Goal: Task Accomplishment & Management: Complete application form

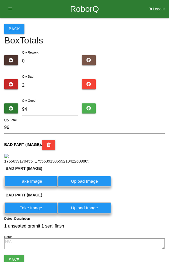
scroll to position [134, 0]
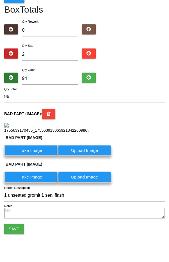
click at [13, 229] on button "Save" at bounding box center [14, 229] width 20 height 10
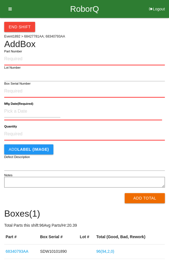
click at [137, 29] on div "End Shift" at bounding box center [84, 25] width 161 height 14
click at [24, 24] on button "End Shift" at bounding box center [19, 27] width 31 height 10
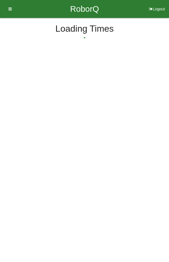
select select "9"
select select "47"
select select "2"
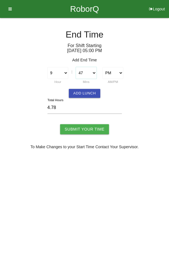
click at [89, 73] on select "00 01 02 03 04 05 06 07 08 09 10 11 12 13 14 15 16 17 18 19 20 21 22 23 24 25 2…" at bounding box center [86, 73] width 21 height 12
select select "0"
type input "4.00"
click at [58, 72] on select "1 2 3 4 5 6 7 8 9 10 11 12" at bounding box center [57, 73] width 21 height 12
select select "5"
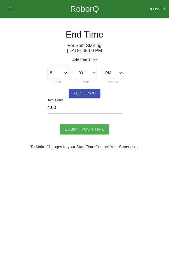
type input "0.00"
click at [64, 74] on select "1 2 3 4 5 6 7 8 9 10 11 12" at bounding box center [57, 73] width 21 height 12
click at [132, 47] on h6 "For Shift Starting [DATE] 05 : 00 PM" at bounding box center [84, 48] width 161 height 10
click at [87, 72] on select "00 01 02 03 04 05 06 07 08 09 10 11 12 13 14 15 16 17 18 19 20 21 22 23 24 25 2…" at bounding box center [86, 73] width 21 height 12
select select "45"
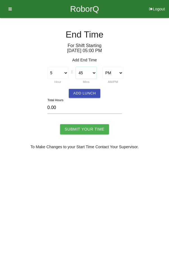
type input "0.75"
click at [84, 130] on input "Submit Your Time" at bounding box center [84, 129] width 49 height 10
type input "Processing..."
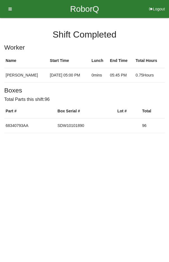
click at [10, 7] on icon at bounding box center [8, 9] width 7 height 18
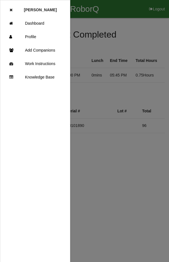
click at [39, 24] on link "Dashboard" at bounding box center [35, 23] width 70 height 13
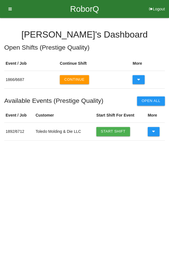
click at [72, 79] on button "Continue" at bounding box center [74, 79] width 29 height 9
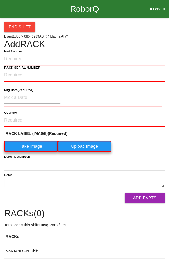
click at [16, 23] on button "End Shift" at bounding box center [19, 27] width 31 height 10
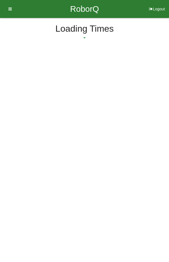
select select "9"
select select "47"
select select "2"
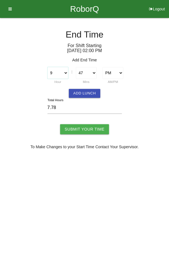
click at [61, 71] on select "1 2 3 4 5 6 7 8 9 10 11 12" at bounding box center [57, 73] width 21 height 12
select select "10"
type input "8.78"
click at [83, 71] on select "00 01 02 03 04 05 06 07 08 09 10 11 12 13 14 15 16 17 18 19 20 21 22 23 24 25 2…" at bounding box center [86, 73] width 21 height 12
select select "0"
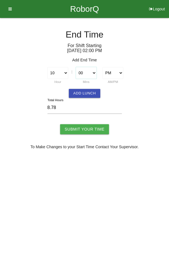
type input "8.00"
click at [86, 90] on button "Add Lunch" at bounding box center [84, 93] width 31 height 9
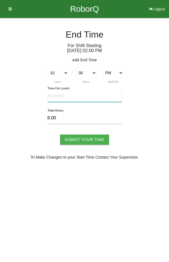
click at [81, 95] on input "text" at bounding box center [84, 96] width 74 height 12
type input "20"
type input "7.67"
click at [82, 139] on input "Submit Your Time" at bounding box center [84, 140] width 49 height 10
type input "Processing..."
